Goal: Find specific page/section

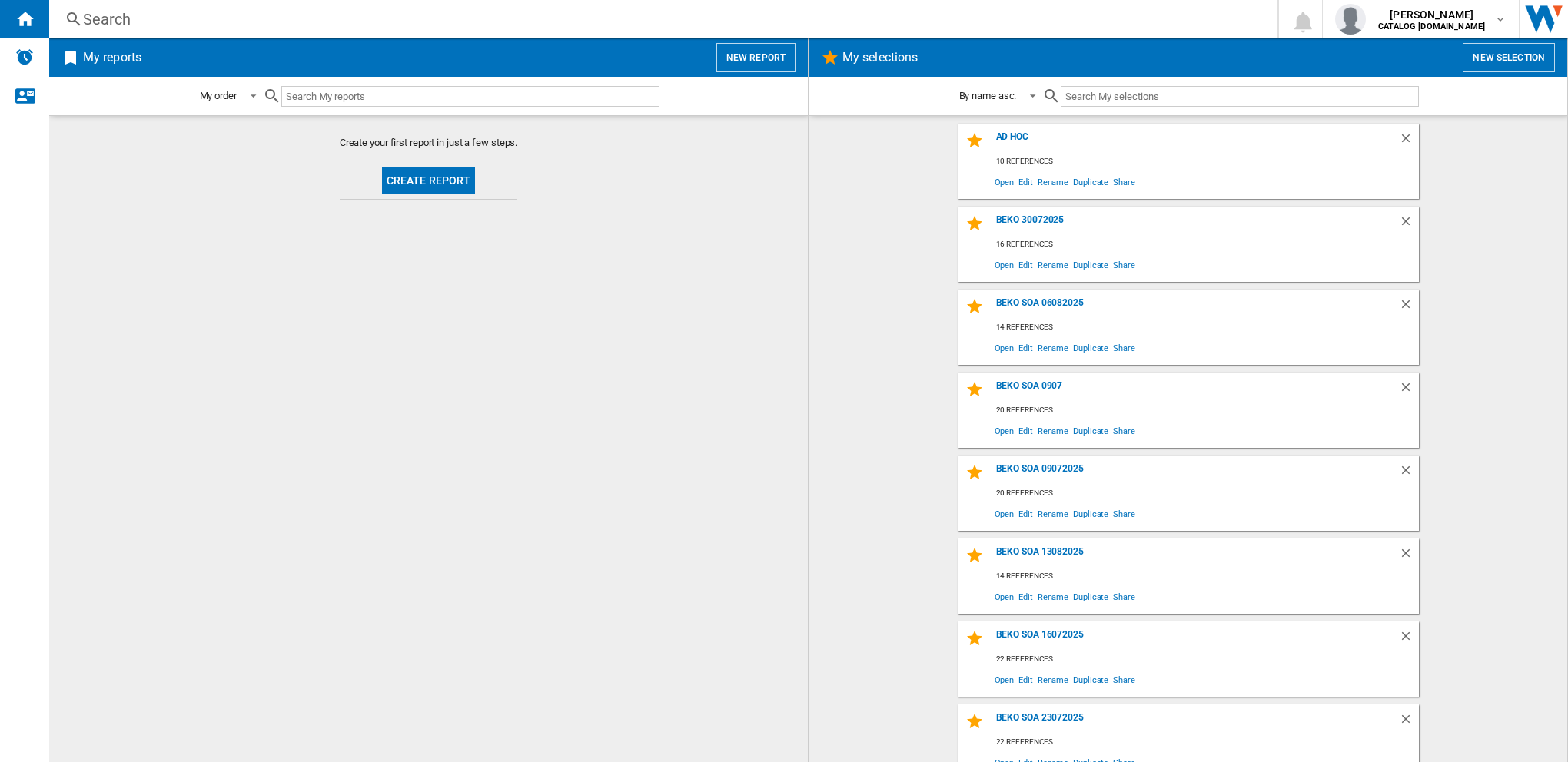
drag, startPoint x: 208, startPoint y: 16, endPoint x: 121, endPoint y: 20, distance: 87.1
click at [121, 20] on div "Search" at bounding box center [661, 18] width 1155 height 21
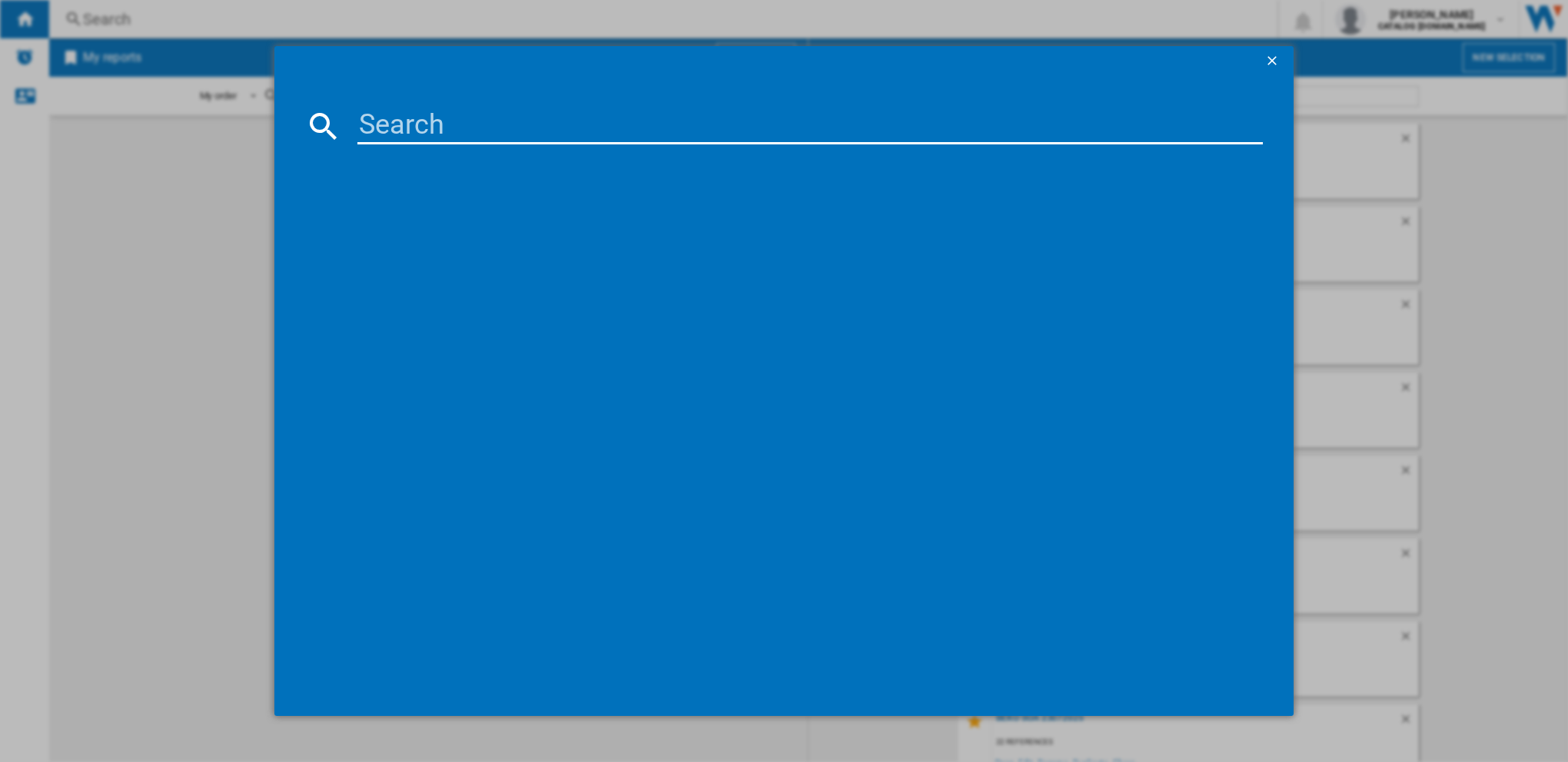
paste input "FDD6231W"
type input "FDD6231W"
